Goal: Information Seeking & Learning: Learn about a topic

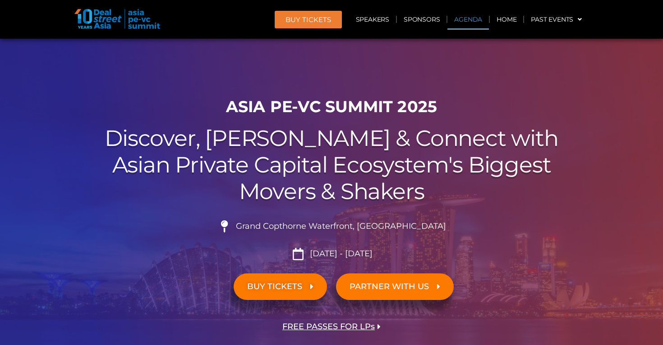
click at [463, 22] on link "Agenda" at bounding box center [467, 19] width 41 height 21
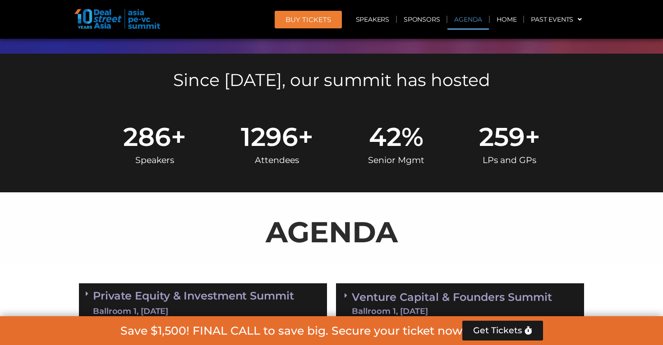
scroll to position [471, 0]
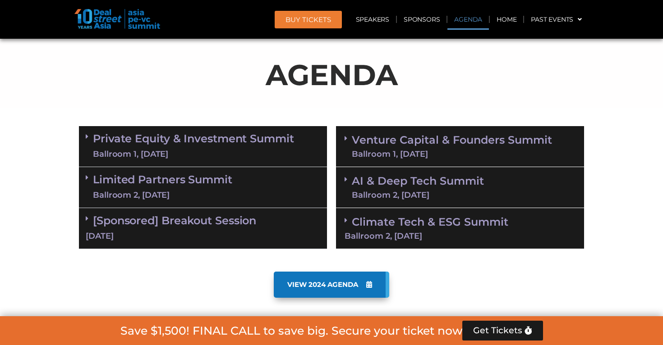
click at [428, 142] on link "Venture Capital & Founders​ Summit Ballroom 1, [DATE]" at bounding box center [452, 146] width 200 height 23
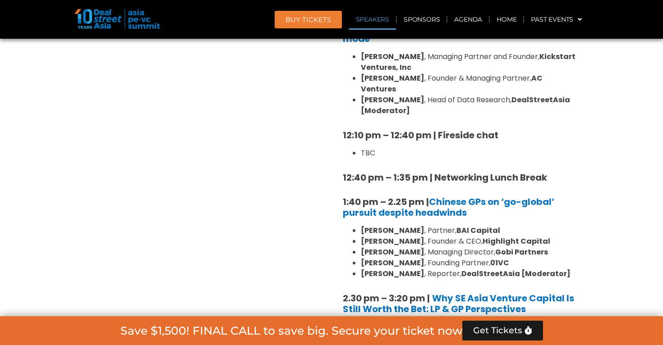
scroll to position [1002, 0]
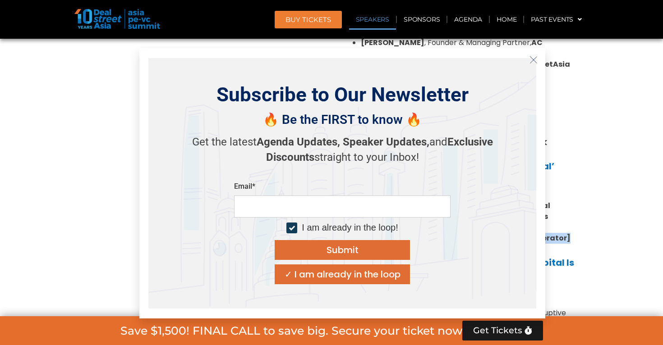
drag, startPoint x: 563, startPoint y: 222, endPoint x: 554, endPoint y: 52, distance: 170.2
click at [532, 56] on icon "Close" at bounding box center [533, 60] width 8 height 8
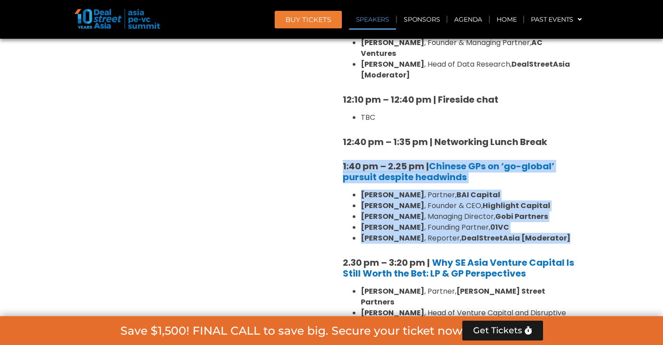
drag, startPoint x: 340, startPoint y: 142, endPoint x: 580, endPoint y: 219, distance: 251.4
click at [580, 219] on div "8:00 am – 9:00 am | Registration & Networking Coffee 9:00 am – 9:15 am | Welcom…" at bounding box center [460, 218] width 248 height 1165
copy div "1:40 pm – 2.25 pm | Chinese GPs on ‘go-global’ pursuit despite headwinds [PERSO…"
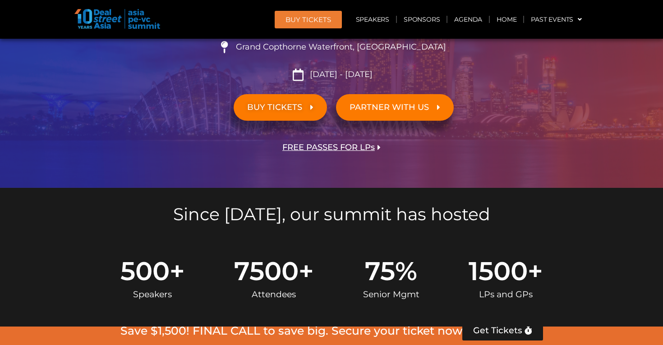
scroll to position [0, 0]
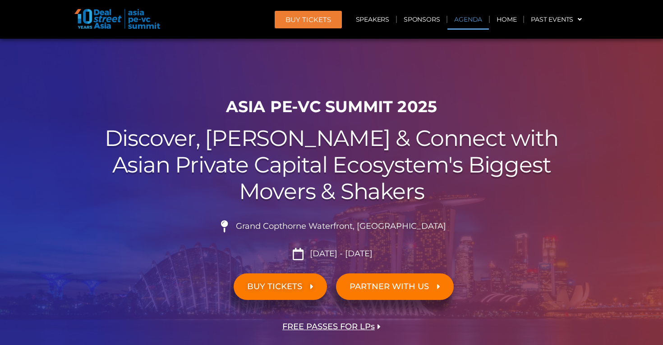
click at [466, 18] on link "Agenda" at bounding box center [467, 19] width 41 height 21
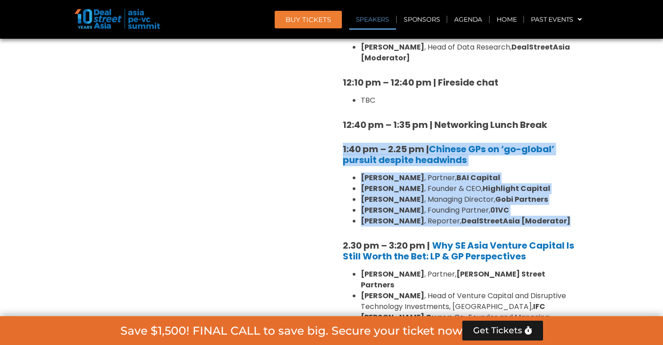
scroll to position [1081, 0]
